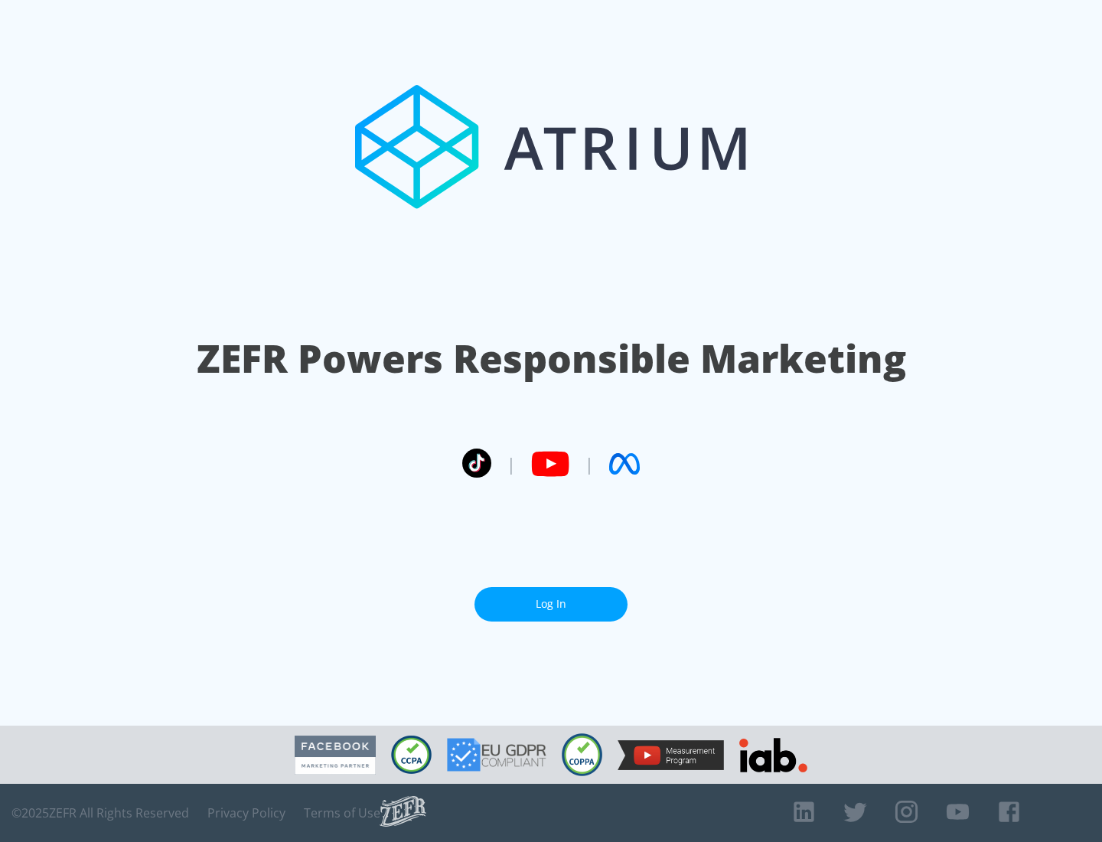
click at [551, 604] on link "Log In" at bounding box center [551, 604] width 153 height 34
